Goal: Task Accomplishment & Management: Complete application form

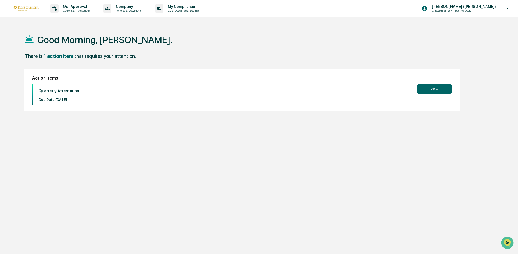
click at [426, 88] on button "View" at bounding box center [434, 88] width 35 height 9
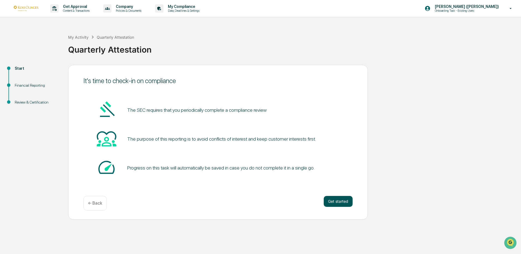
click at [333, 204] on button "Get started" at bounding box center [338, 201] width 29 height 11
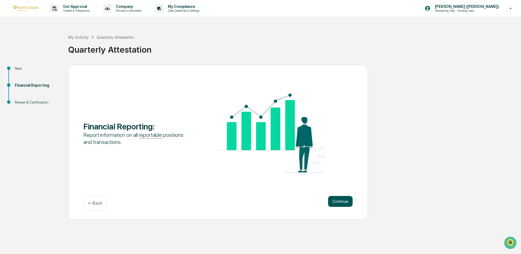
click at [333, 204] on button "Continue" at bounding box center [340, 201] width 25 height 11
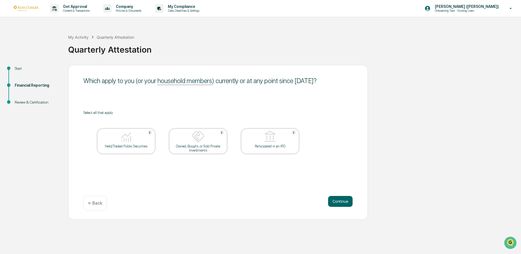
click at [333, 204] on button "Continue" at bounding box center [340, 201] width 25 height 11
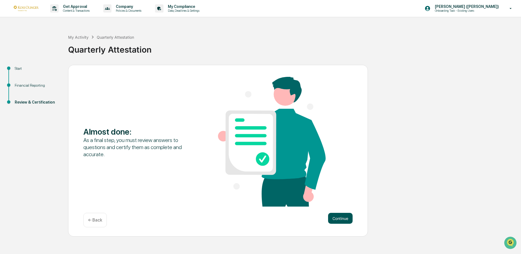
click at [347, 218] on button "Continue" at bounding box center [340, 218] width 25 height 11
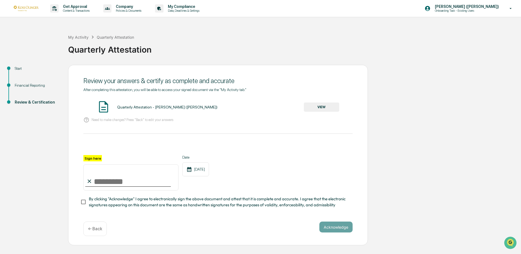
click at [90, 182] on icon at bounding box center [89, 181] width 6 height 6
click at [105, 183] on input "Sign here" at bounding box center [130, 177] width 95 height 26
type input "**********"
click at [80, 206] on div "**********" at bounding box center [218, 155] width 300 height 181
click at [362, 231] on div "**********" at bounding box center [218, 155] width 300 height 181
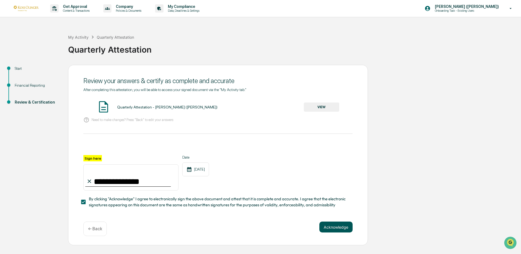
click at [336, 230] on button "Acknowledge" at bounding box center [335, 226] width 33 height 11
click at [313, 106] on button "VIEW" at bounding box center [321, 106] width 35 height 9
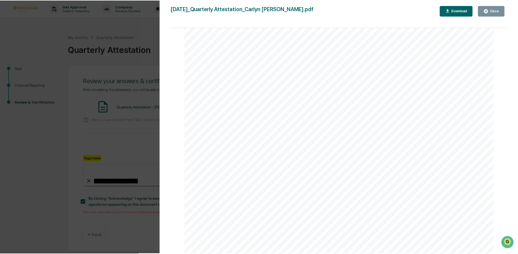
scroll to position [684, 0]
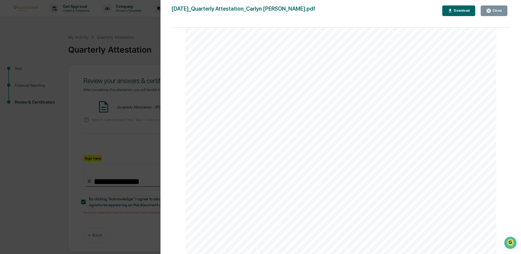
click at [490, 8] on div "Close" at bounding box center [494, 10] width 16 height 5
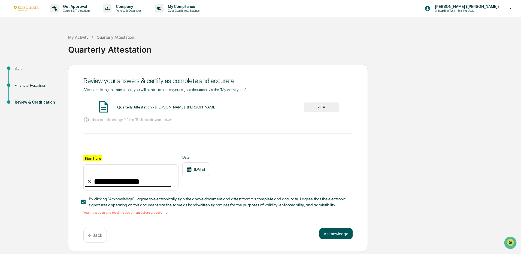
click at [342, 233] on button "Acknowledge" at bounding box center [335, 233] width 33 height 11
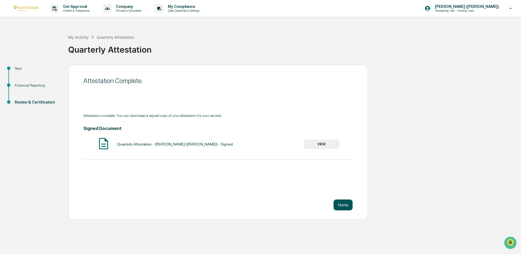
click at [339, 201] on button "Home" at bounding box center [342, 204] width 19 height 11
